Goal: Navigation & Orientation: Find specific page/section

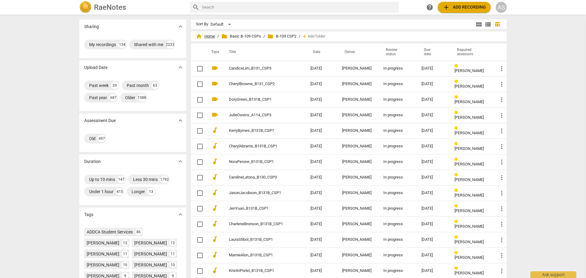
click at [210, 36] on span "home Home" at bounding box center [205, 36] width 19 height 6
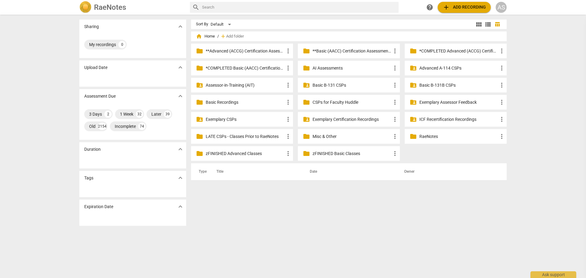
click at [11, 62] on div "Sharing expand_more My recordings 0 Upload Date expand_more Assessment Due expa…" at bounding box center [293, 146] width 586 height 263
click at [296, 232] on div "Sort By Default view_module view_list table_chart home Home / add Add folder fo…" at bounding box center [351, 147] width 321 height 254
click at [299, 230] on div "Sort By Default view_module view_list table_chart home Home / add Add folder fo…" at bounding box center [351, 147] width 321 height 254
click at [345, 250] on div "Sort By Default view_module view_list table_chart home Home / add Add folder fo…" at bounding box center [351, 147] width 321 height 254
click at [349, 229] on div "Sort By Default view_module view_list table_chart home Home / add Add folder fo…" at bounding box center [351, 147] width 321 height 254
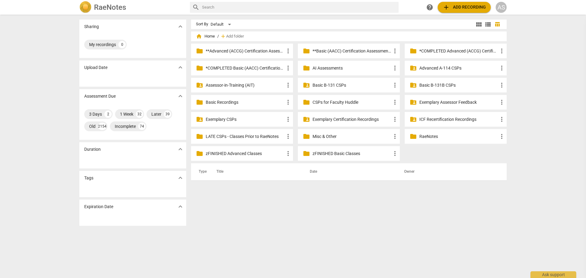
click at [349, 229] on div "Sort By Default view_module view_list table_chart home Home / add Add folder fo…" at bounding box center [351, 147] width 321 height 254
click at [342, 226] on div "Sort By Default view_module view_list table_chart home Home / add Add folder fo…" at bounding box center [351, 147] width 321 height 254
click at [311, 230] on div "Sort By Default view_module view_list table_chart home Home / add Add folder fo…" at bounding box center [351, 147] width 321 height 254
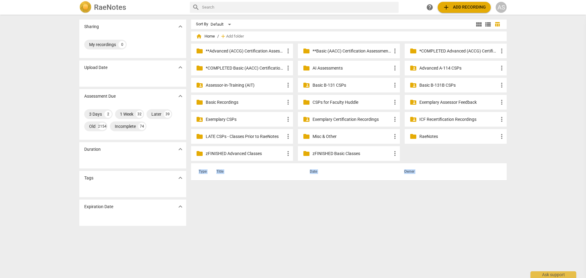
click at [300, 226] on div "Sort By Default view_module view_list table_chart home Home / add Add folder fo…" at bounding box center [351, 147] width 321 height 254
click at [275, 221] on div "Sort By Default view_module view_list table_chart home Home / add Add folder fo…" at bounding box center [351, 147] width 321 height 254
click at [307, 225] on div "Sort By Default view_module view_list table_chart home Home / add Add folder fo…" at bounding box center [351, 147] width 321 height 254
click at [312, 229] on div "Sort By Default view_module view_list table_chart home Home / add Add folder fo…" at bounding box center [351, 147] width 321 height 254
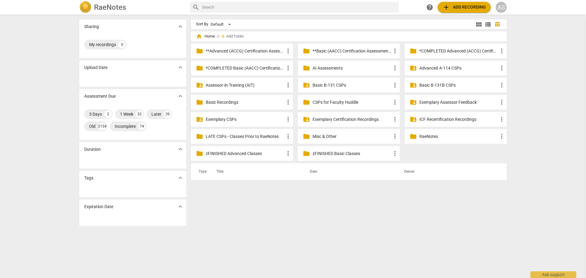
click at [312, 229] on div "Sort By Default view_module view_list table_chart home Home / add Add folder fo…" at bounding box center [351, 147] width 321 height 254
click at [548, 46] on div "Sharing expand_more My recordings 0 Upload Date expand_more Assessment Due expa…" at bounding box center [293, 146] width 586 height 263
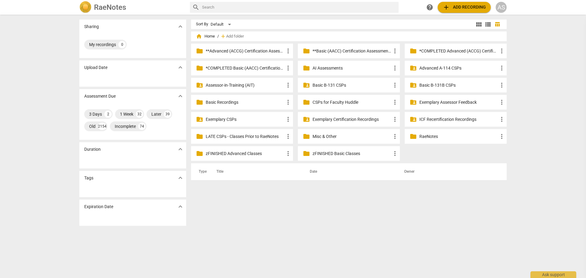
click at [548, 46] on div "Sharing expand_more My recordings 0 Upload Date expand_more Assessment Due expa…" at bounding box center [293, 146] width 586 height 263
click at [550, 57] on div "Sharing expand_more My recordings 0 Upload Date expand_more Assessment Due expa…" at bounding box center [293, 146] width 586 height 263
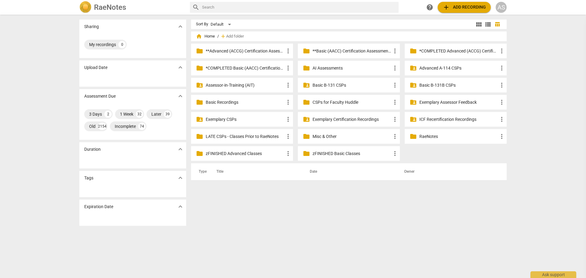
click at [552, 63] on div "Sharing expand_more My recordings 0 Upload Date expand_more Assessment Due expa…" at bounding box center [293, 146] width 586 height 263
click at [551, 63] on div "Sharing expand_more My recordings 0 Upload Date expand_more Assessment Due expa…" at bounding box center [293, 146] width 586 height 263
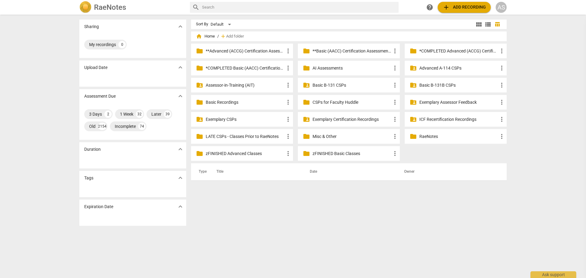
click at [550, 59] on div "Sharing expand_more My recordings 0 Upload Date expand_more Assessment Due expa…" at bounding box center [293, 146] width 586 height 263
click at [554, 64] on div "Sharing expand_more My recordings 0 Upload Date expand_more Assessment Due expa…" at bounding box center [293, 146] width 586 height 263
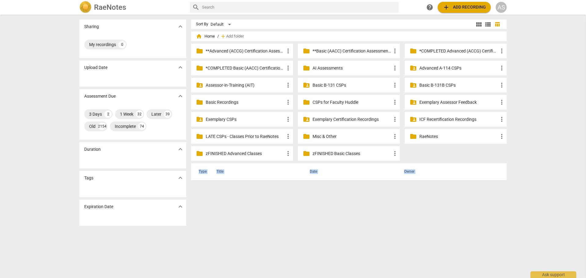
click at [554, 64] on div "Sharing expand_more My recordings 0 Upload Date expand_more Assessment Due expa…" at bounding box center [293, 146] width 586 height 263
click at [552, 82] on div "Sharing expand_more My recordings 0 Upload Date expand_more Assessment Due expa…" at bounding box center [293, 146] width 586 height 263
click at [297, 221] on div "Sort By Default view_module view_list table_chart home Home / add Add folder fo…" at bounding box center [351, 147] width 321 height 254
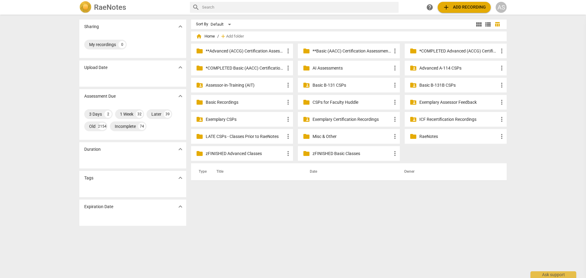
click at [323, 235] on div "Sort By Default view_module view_list table_chart home Home / add Add folder fo…" at bounding box center [351, 147] width 321 height 254
click at [411, 208] on div "Sort By Default view_module view_list table_chart home Home / add Add folder fo…" at bounding box center [351, 147] width 321 height 254
click at [405, 215] on div "Sort By Default view_module view_list table_chart home Home / add Add folder fo…" at bounding box center [351, 147] width 321 height 254
click at [330, 207] on div "Sort By Default view_module view_list table_chart home Home / add Add folder fo…" at bounding box center [351, 147] width 321 height 254
click at [331, 149] on div "folder zFINISHED Basic Classes more_vert" at bounding box center [349, 153] width 102 height 15
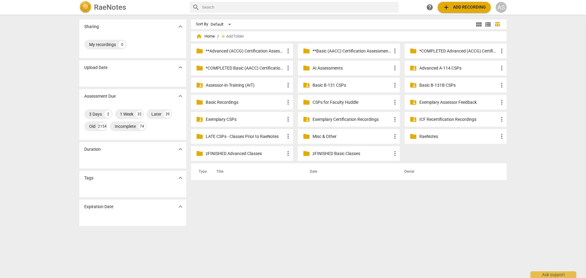
click at [331, 154] on p "zFINISHED Basic Classes" at bounding box center [352, 154] width 79 height 6
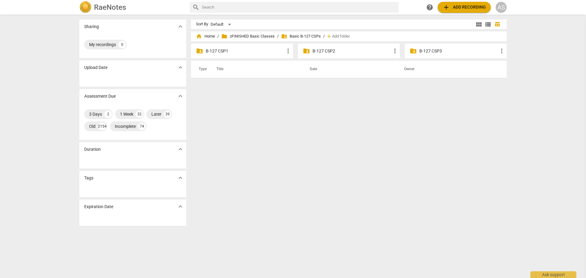
click at [331, 154] on div "Sort By Default view_module view_list table_chart home Home / folder zFINISHED …" at bounding box center [351, 147] width 321 height 254
click at [237, 126] on div "Sort By Default view_module view_list table_chart home Home / folder zFINISHED …" at bounding box center [351, 147] width 321 height 254
click at [202, 25] on div "Sort By" at bounding box center [202, 24] width 12 height 5
click at [209, 35] on span "home Home" at bounding box center [205, 36] width 19 height 6
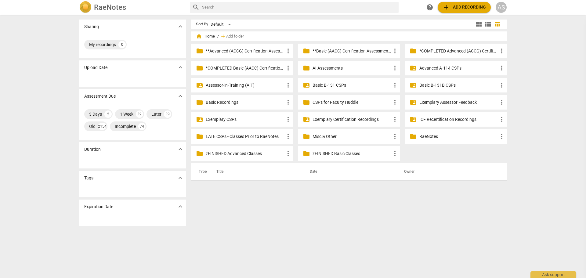
click at [349, 224] on div "Sort By Default view_module view_list table_chart home Home / add Add folder fo…" at bounding box center [351, 147] width 321 height 254
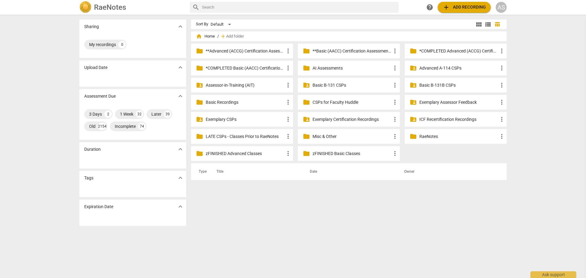
click at [349, 224] on div "Sort By Default view_module view_list table_chart home Home / add Add folder fo…" at bounding box center [351, 147] width 321 height 254
click at [346, 224] on div "Sort By Default view_module view_list table_chart home Home / add Add folder fo…" at bounding box center [351, 147] width 321 height 254
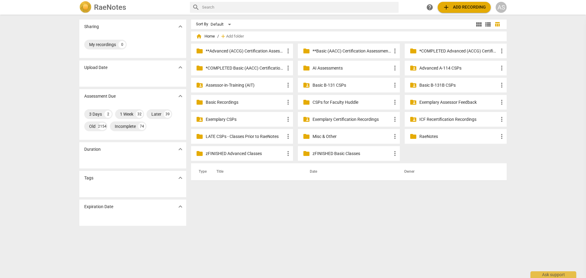
click at [343, 224] on div "Sort By Default view_module view_list table_chart home Home / add Add folder fo…" at bounding box center [351, 147] width 321 height 254
click at [322, 220] on div "Sort By Default view_module view_list table_chart home Home / add Add folder fo…" at bounding box center [351, 147] width 321 height 254
click at [324, 223] on div "Sort By Default view_module view_list table_chart home Home / add Add folder fo…" at bounding box center [351, 147] width 321 height 254
click at [301, 215] on div "Sort By Default view_module view_list table_chart home Home / add Add folder fo…" at bounding box center [351, 147] width 321 height 254
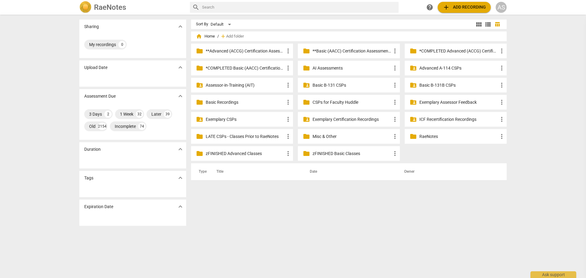
click at [301, 215] on div "Sort By Default view_module view_list table_chart home Home / add Add folder fo…" at bounding box center [351, 147] width 321 height 254
click at [337, 214] on div "Sort By Default view_module view_list table_chart home Home / add Add folder fo…" at bounding box center [351, 147] width 321 height 254
click at [369, 217] on div "Sort By Default view_module view_list table_chart home Home / add Add folder fo…" at bounding box center [351, 147] width 321 height 254
click at [316, 210] on div "Sort By Default view_module view_list table_chart home Home / add Add folder fo…" at bounding box center [351, 147] width 321 height 254
click at [319, 217] on div "Sort By Default view_module view_list table_chart home Home / add Add folder fo…" at bounding box center [351, 147] width 321 height 254
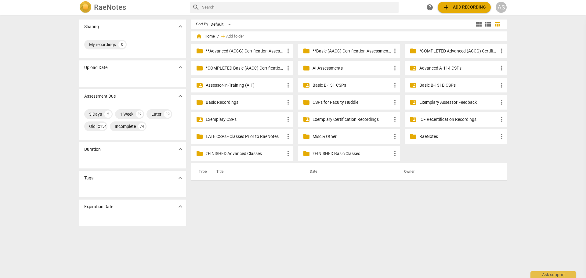
click at [319, 217] on div "Sort By Default view_module view_list table_chart home Home / add Add folder fo…" at bounding box center [351, 147] width 321 height 254
click at [322, 225] on div "Sort By Default view_module view_list table_chart home Home / add Add folder fo…" at bounding box center [351, 147] width 321 height 254
click at [321, 221] on div "Sort By Default view_module view_list table_chart home Home / add Add folder fo…" at bounding box center [351, 147] width 321 height 254
click at [318, 216] on div "Sort By Default view_module view_list table_chart home Home / add Add folder fo…" at bounding box center [351, 147] width 321 height 254
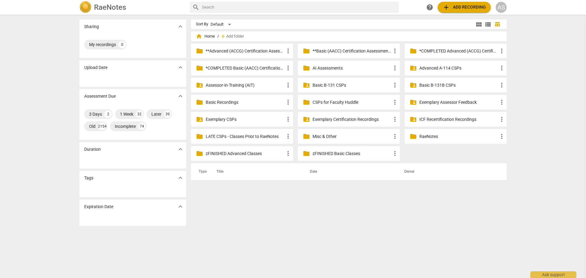
click at [318, 216] on div "Sort By Default view_module view_list table_chart home Home / add Add folder fo…" at bounding box center [351, 147] width 321 height 254
click at [322, 217] on div "Sort By Default view_module view_list table_chart home Home / add Add folder fo…" at bounding box center [351, 147] width 321 height 254
click at [322, 214] on div "Sort By Default view_module view_list table_chart home Home / add Add folder fo…" at bounding box center [351, 147] width 321 height 254
click at [287, 208] on div "Sort By Default view_module view_list table_chart home Home / add Add folder fo…" at bounding box center [351, 147] width 321 height 254
click at [264, 195] on div "Sort By Default view_module view_list table_chart home Home / add Add folder fo…" at bounding box center [351, 147] width 321 height 254
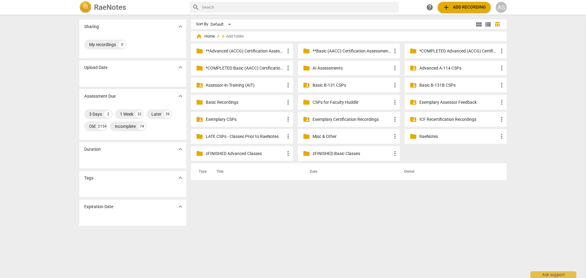
click at [242, 187] on div "Sort By Default view_module view_list table_chart home Home / add Add folder fo…" at bounding box center [351, 147] width 321 height 254
click at [247, 199] on div "Sort By Default view_module view_list table_chart home Home / add Add folder fo…" at bounding box center [351, 147] width 321 height 254
click at [247, 203] on div "Sort By Default view_module view_list table_chart home Home / add Add folder fo…" at bounding box center [351, 147] width 321 height 254
click at [335, 153] on p "zFINISHED Basic Classes" at bounding box center [352, 154] width 79 height 6
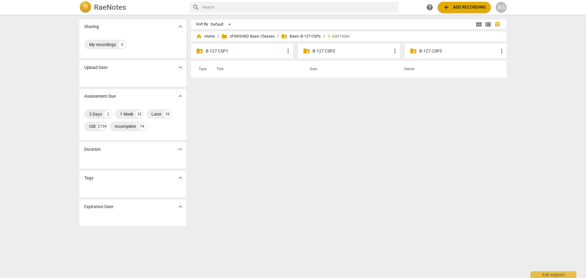
click at [328, 151] on div "Sort By Default view_module view_list table_chart home Home / folder zFINISHED …" at bounding box center [351, 147] width 321 height 254
click at [253, 38] on span "folder zFINISHED Basic Classes" at bounding box center [247, 36] width 53 height 6
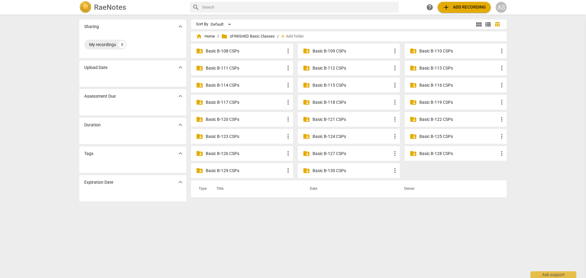
click at [289, 234] on div "Sort By Default view_module view_list table_chart home Home / folder zFINISHED …" at bounding box center [351, 147] width 321 height 254
click at [323, 228] on div "Sort By Default view_module view_list table_chart home Home / folder zFINISHED …" at bounding box center [351, 147] width 321 height 254
click at [325, 172] on p "Basic B-130 CSPs" at bounding box center [352, 171] width 79 height 6
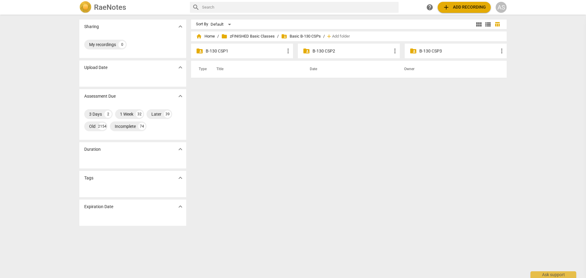
click at [325, 172] on div "Sort By Default view_module view_list table_chart home Home / folder zFINISHED …" at bounding box center [351, 147] width 321 height 254
click at [424, 128] on div "Sort By Default view_module view_list table_chart home Home / folder zFINISHED …" at bounding box center [351, 147] width 321 height 254
click at [349, 136] on div "Sort By Default view_module view_list table_chart home Home / folder zFINISHED …" at bounding box center [351, 147] width 321 height 254
click at [355, 127] on div "Sort By Default view_module view_list table_chart home Home / folder zFINISHED …" at bounding box center [351, 147] width 321 height 254
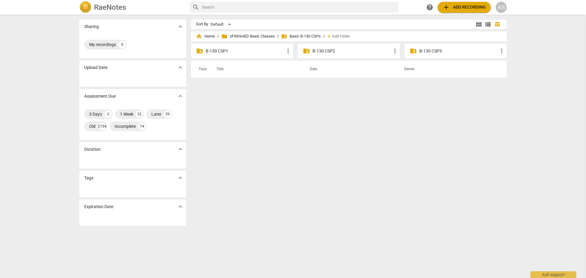
click at [355, 127] on div "Sort By Default view_module view_list table_chart home Home / folder zFINISHED …" at bounding box center [351, 147] width 321 height 254
click at [425, 51] on p "B-130 CSP3" at bounding box center [459, 51] width 79 height 6
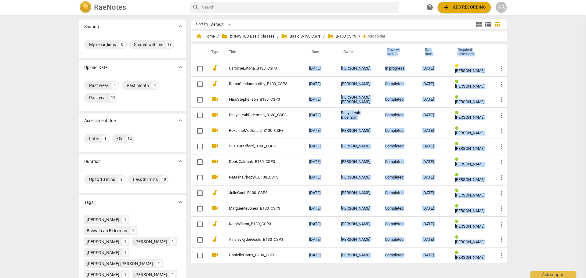
click at [513, 135] on div "Sharing expand_more My recordings 0 Shared with me 13 Upload Date expand_more P…" at bounding box center [293, 146] width 586 height 263
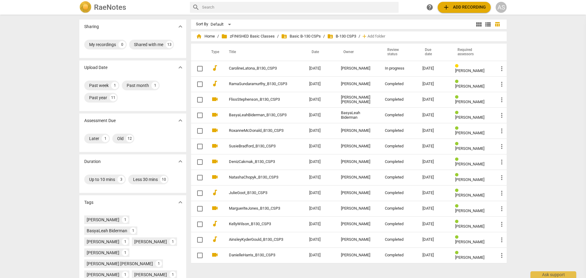
click at [513, 135] on div "Sharing expand_more My recordings 0 Shared with me 13 Upload Date expand_more P…" at bounding box center [293, 146] width 586 height 263
click at [206, 36] on span "home Home" at bounding box center [205, 36] width 19 height 6
